Goal: Transaction & Acquisition: Purchase product/service

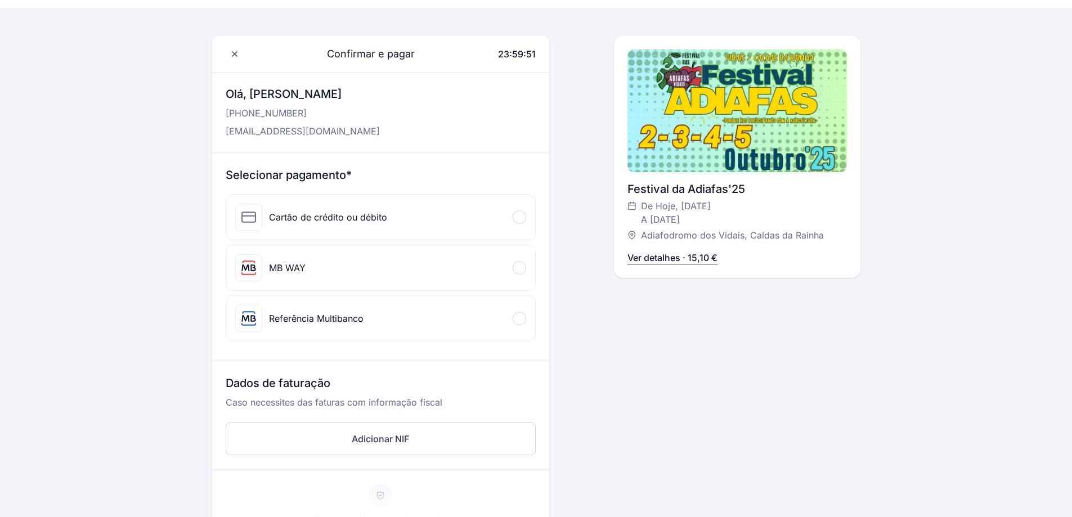
scroll to position [56, 0]
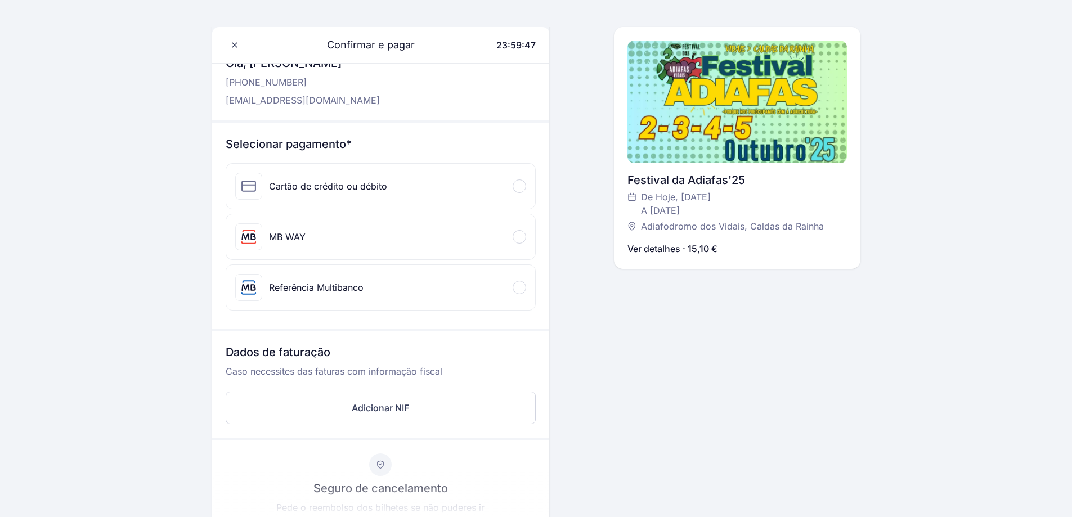
click at [516, 238] on div at bounding box center [518, 236] width 13 height 13
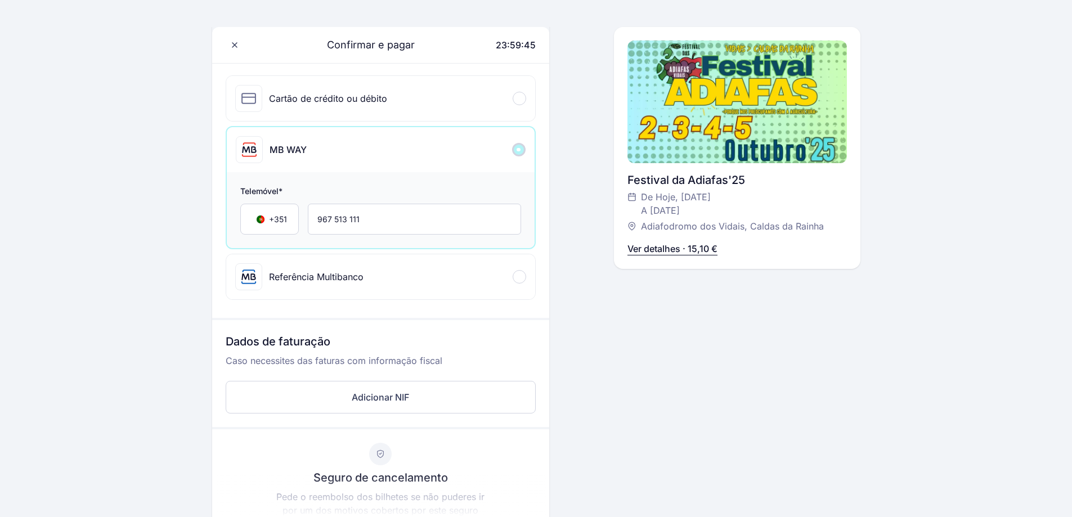
scroll to position [169, 0]
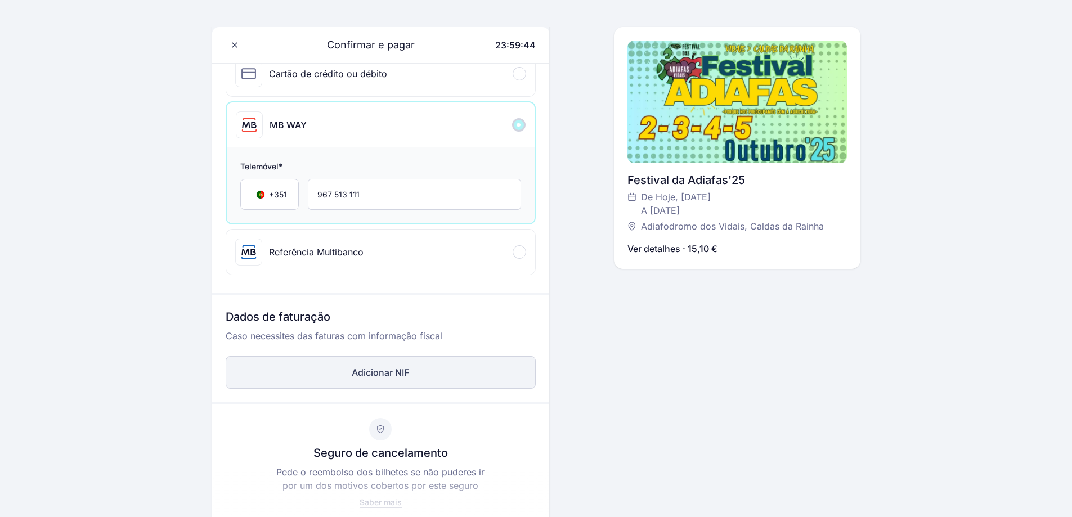
click at [432, 376] on button "Adicionar NIF" at bounding box center [381, 372] width 310 height 33
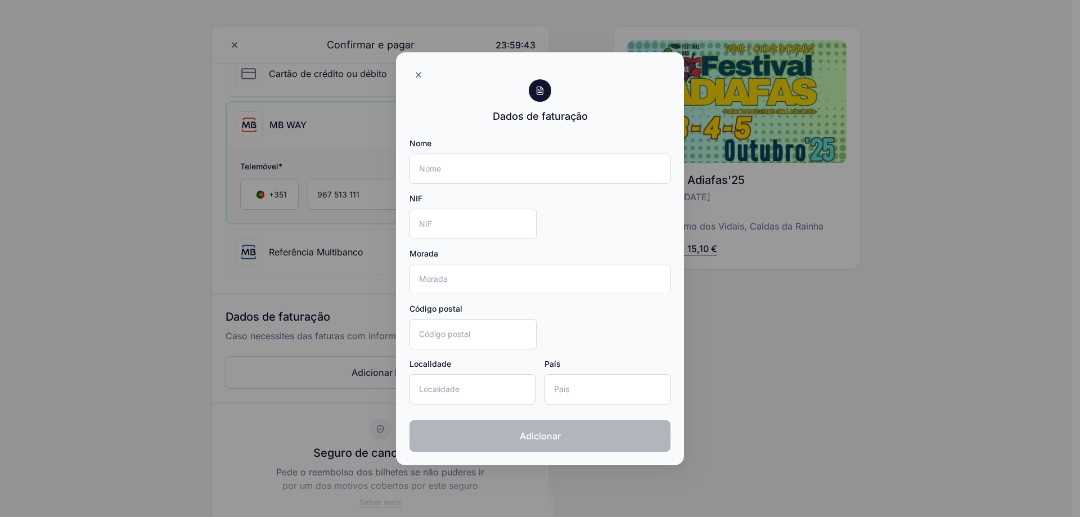
click at [491, 184] on div "Nome NIF Morada Código postal Localidade País" at bounding box center [539, 276] width 261 height 276
click at [493, 174] on input "Nome" at bounding box center [539, 169] width 261 height 30
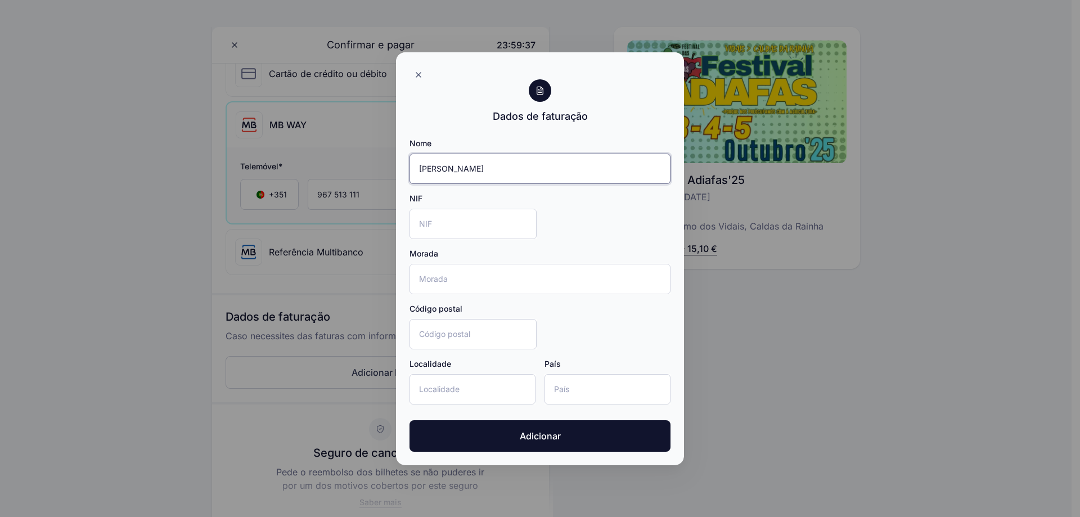
type input "[PERSON_NAME]"
click at [467, 227] on input "NIF" at bounding box center [472, 224] width 127 height 30
type input "259851655"
click at [486, 331] on input "Código postal" at bounding box center [472, 334] width 127 height 30
type input "2500-278"
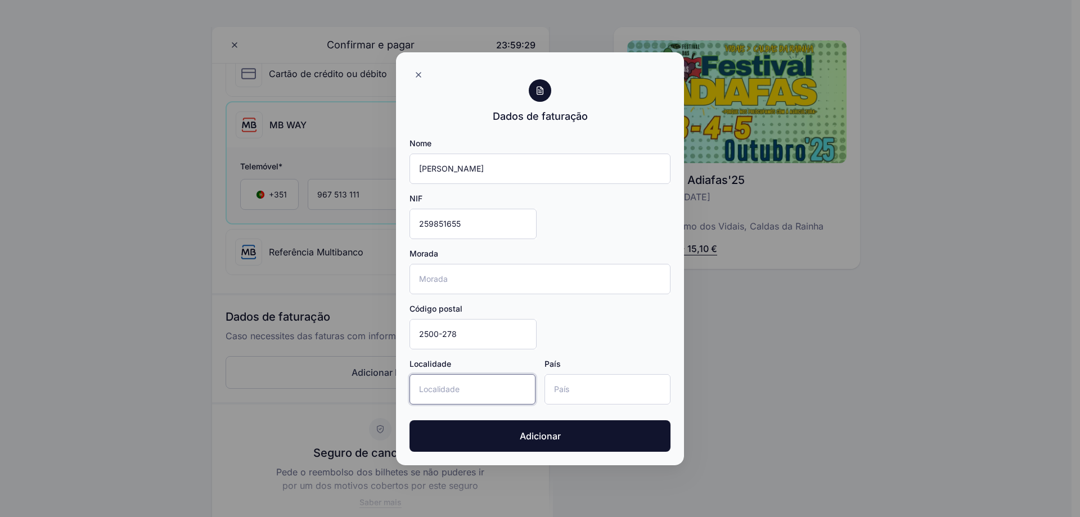
click at [508, 395] on input "Localidade" at bounding box center [472, 389] width 126 height 30
type input "Caldas da Rainha"
click at [575, 391] on input "País" at bounding box center [607, 389] width 126 height 30
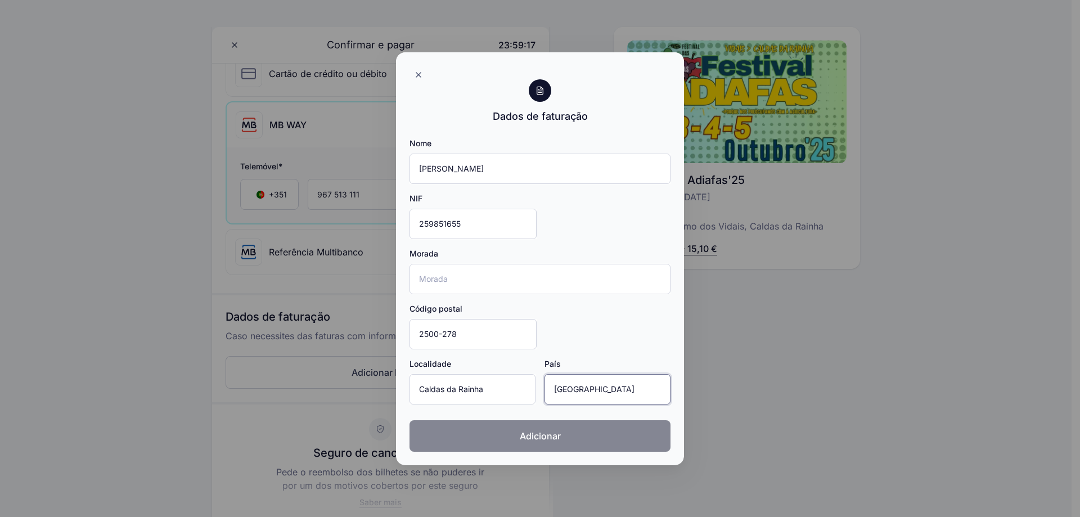
type input "[GEOGRAPHIC_DATA]"
click at [548, 442] on span "Adicionar" at bounding box center [540, 435] width 41 height 13
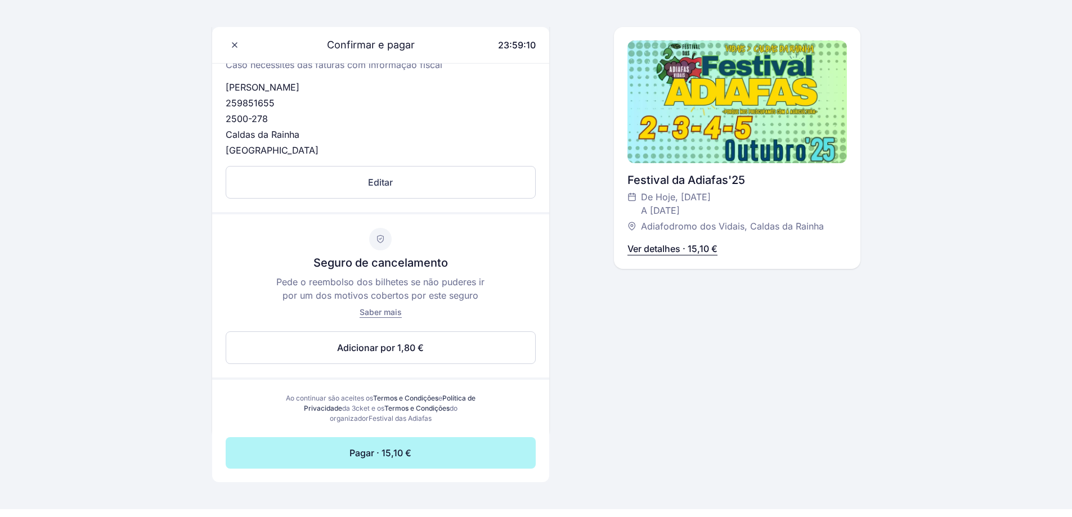
scroll to position [450, 0]
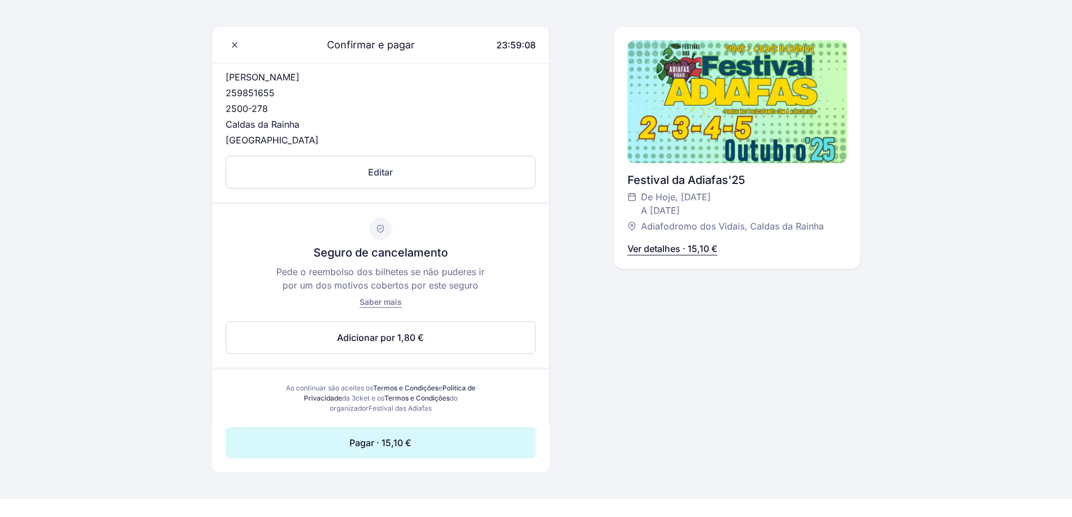
click at [376, 442] on span "Pagar · 15,10 €" at bounding box center [380, 442] width 62 height 13
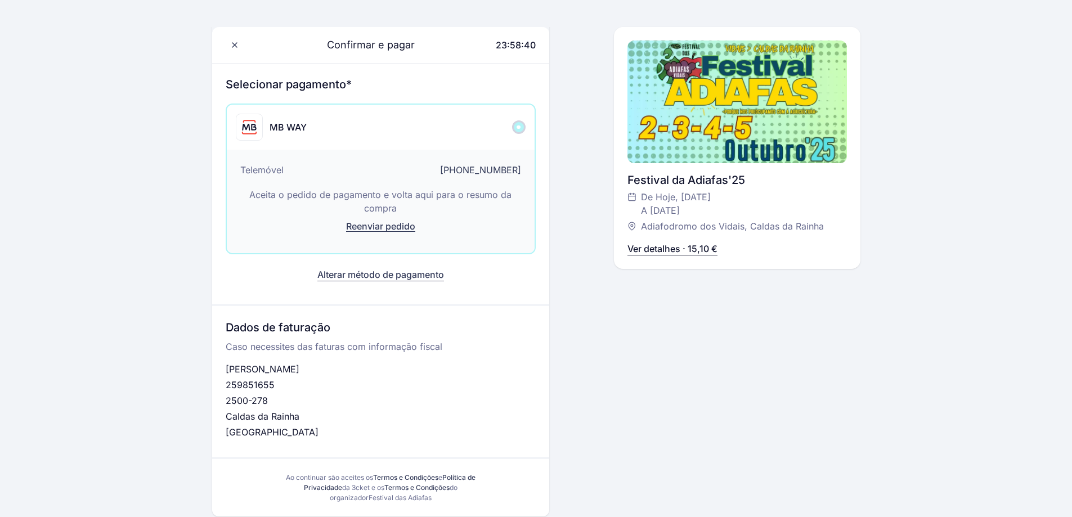
scroll to position [172, 0]
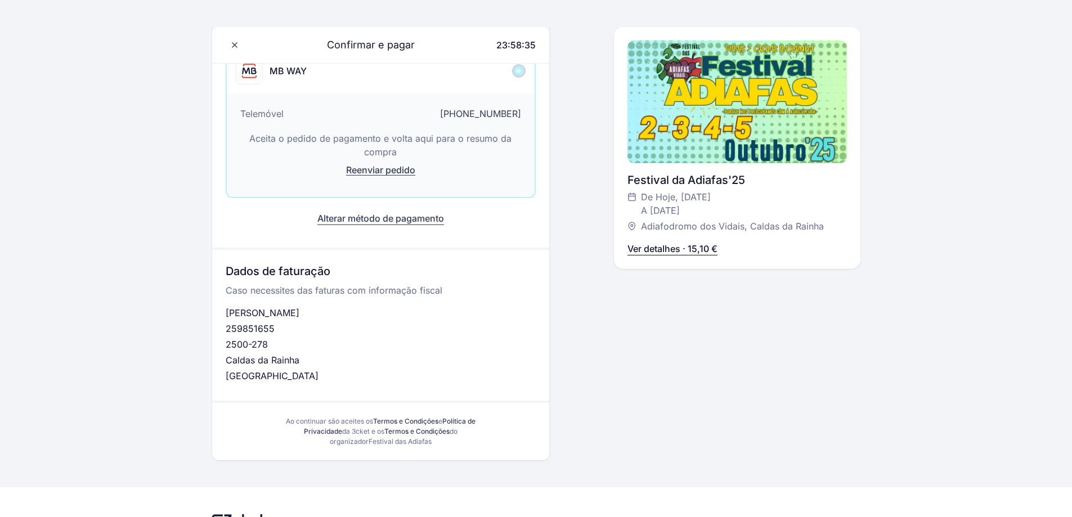
click at [724, 420] on div "Confirmar e pagar 23:58:35 Olá, [PERSON_NAME] [PHONE_NUMBER] [EMAIL_ADDRESS][DO…" at bounding box center [737, 174] width 246 height 571
click at [715, 403] on div "Confirmar e pagar 23:54:50 Olá, [PERSON_NAME] [PHONE_NUMBER] [EMAIL_ADDRESS][DO…" at bounding box center [737, 174] width 246 height 571
